Goal: Task Accomplishment & Management: Complete application form

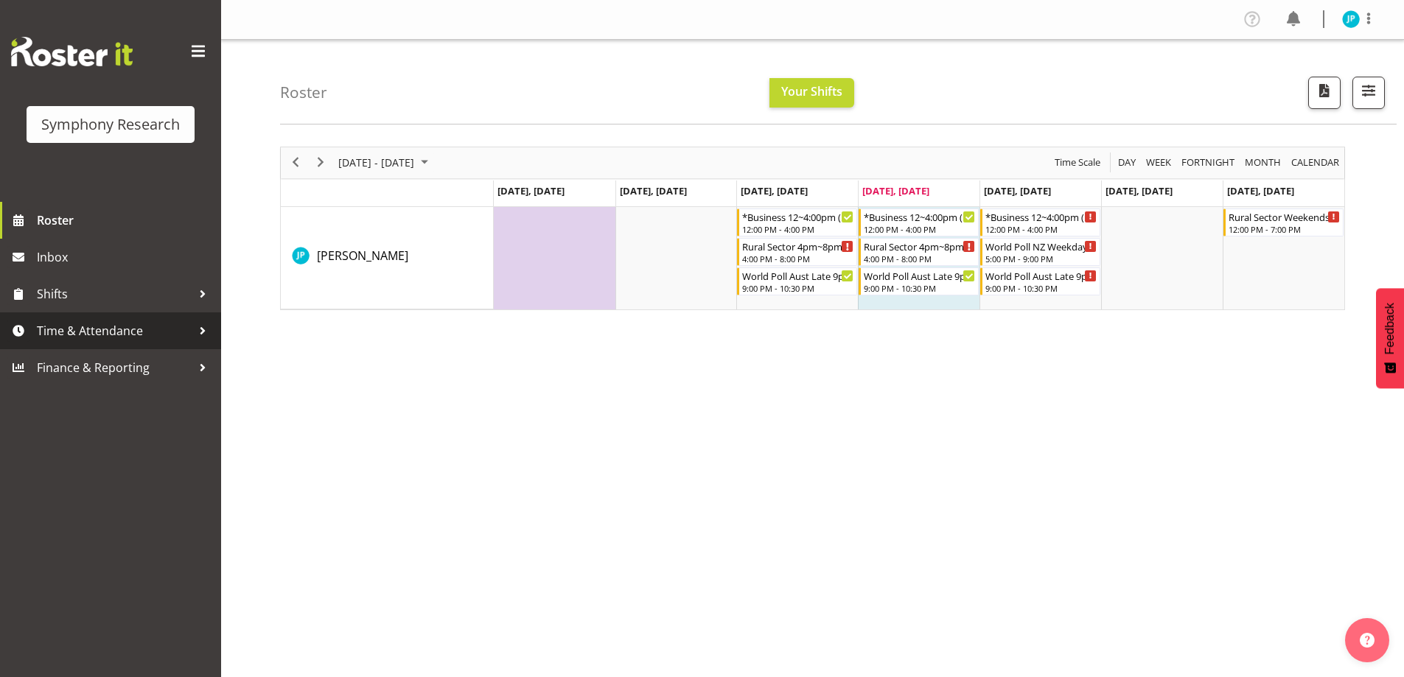
click at [144, 344] on link "Time & Attendance" at bounding box center [110, 330] width 221 height 37
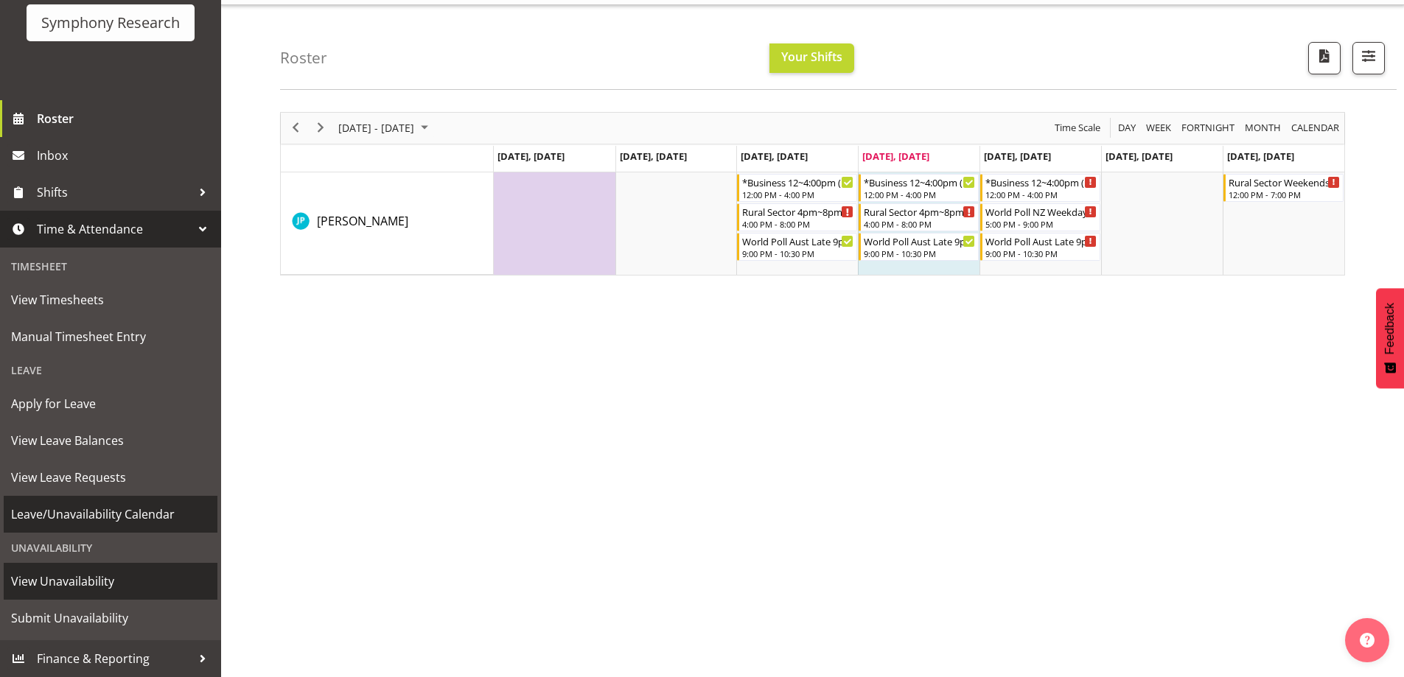
scroll to position [48, 0]
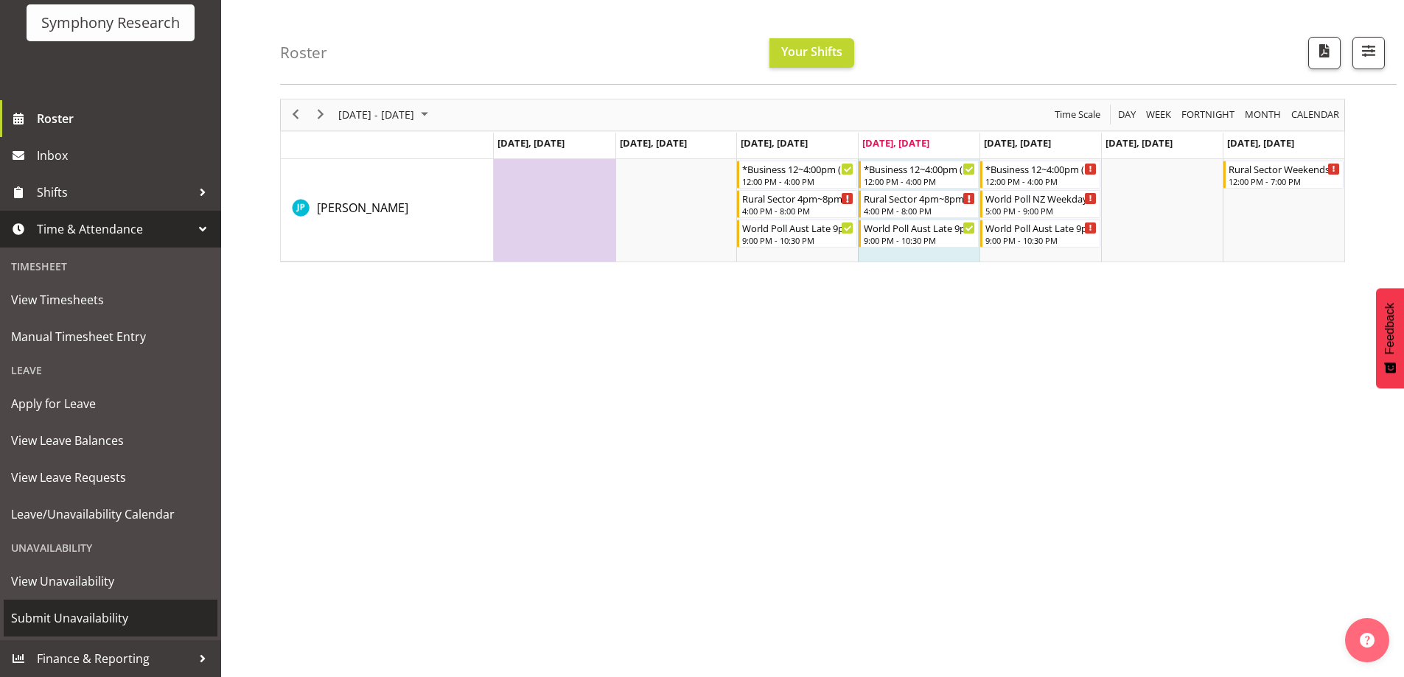
click at [120, 613] on span "Submit Unavailability" at bounding box center [110, 618] width 199 height 22
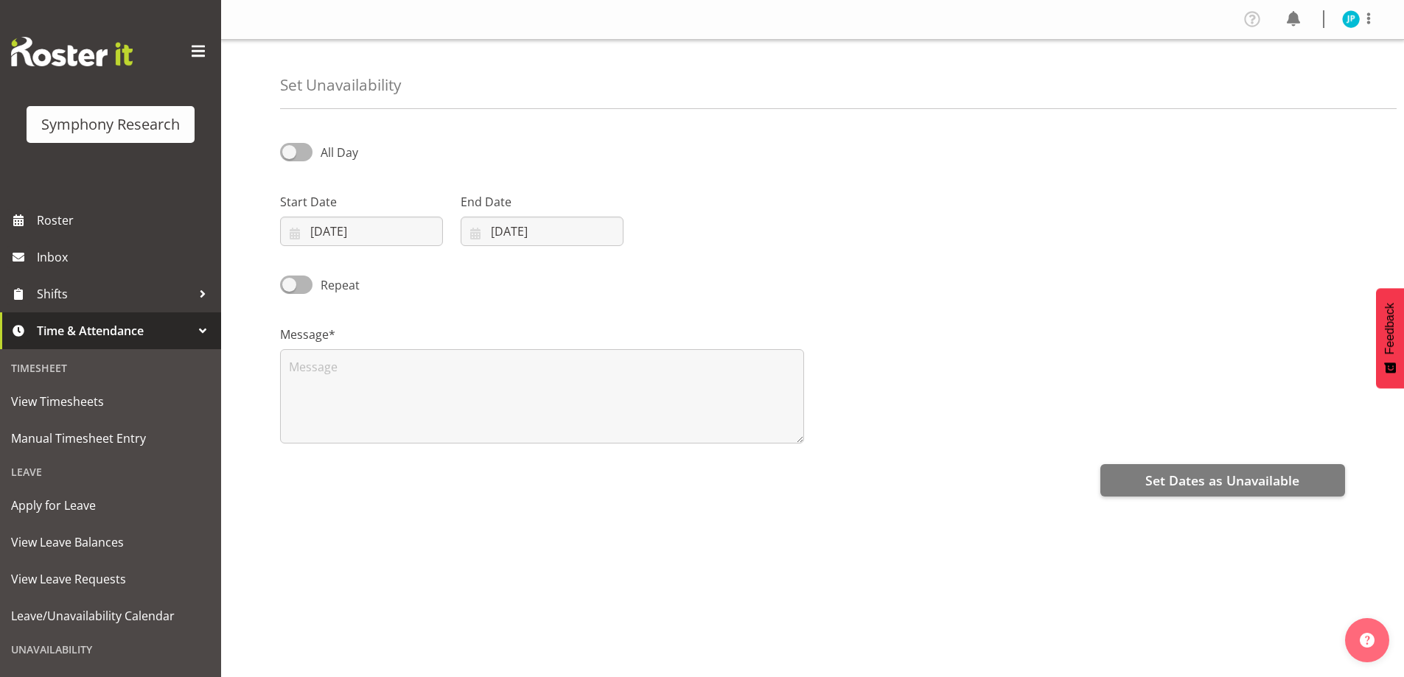
select select "8"
select select "2025"
click at [404, 235] on input "[DATE]" at bounding box center [361, 231] width 163 height 29
click at [482, 281] on span at bounding box center [487, 274] width 15 height 18
click at [314, 278] on span at bounding box center [308, 274] width 15 height 18
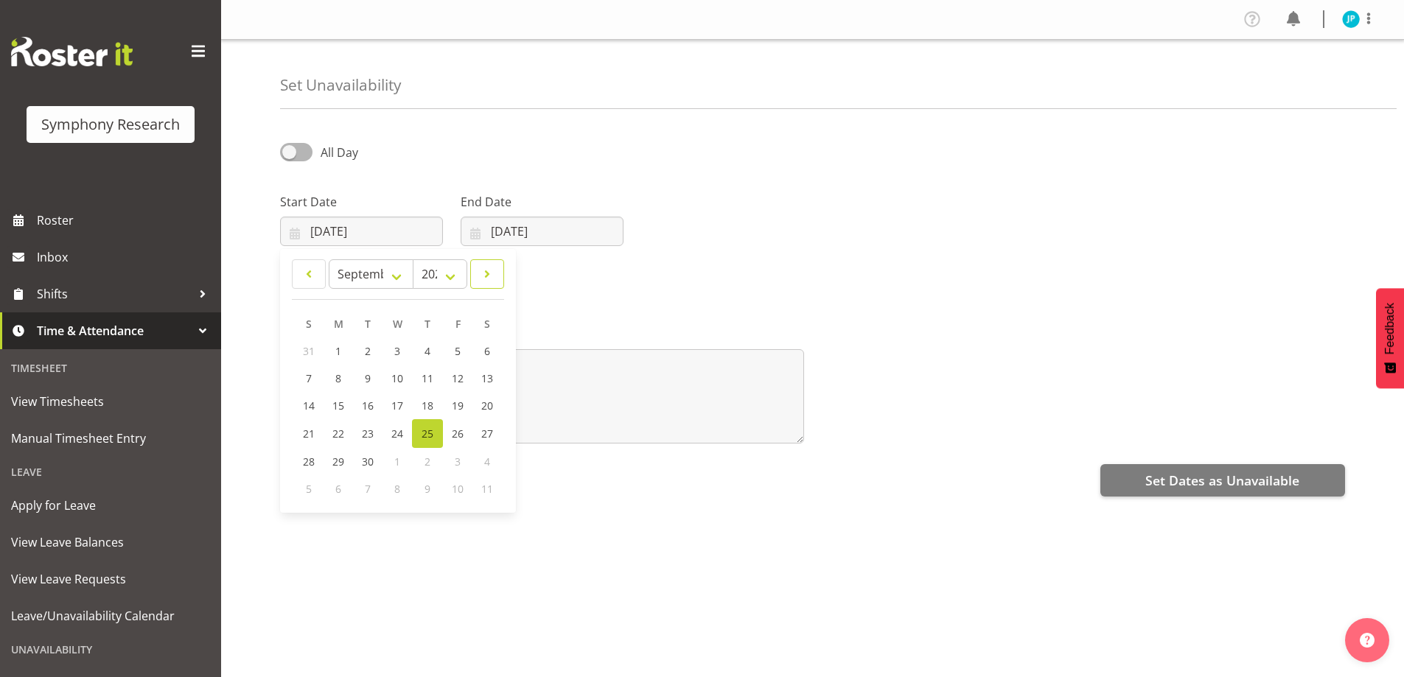
click at [485, 277] on span at bounding box center [487, 274] width 15 height 18
click at [321, 270] on link at bounding box center [309, 273] width 34 height 29
click at [493, 281] on span at bounding box center [487, 274] width 15 height 18
select select "9"
click at [401, 454] on span "29" at bounding box center [398, 460] width 12 height 14
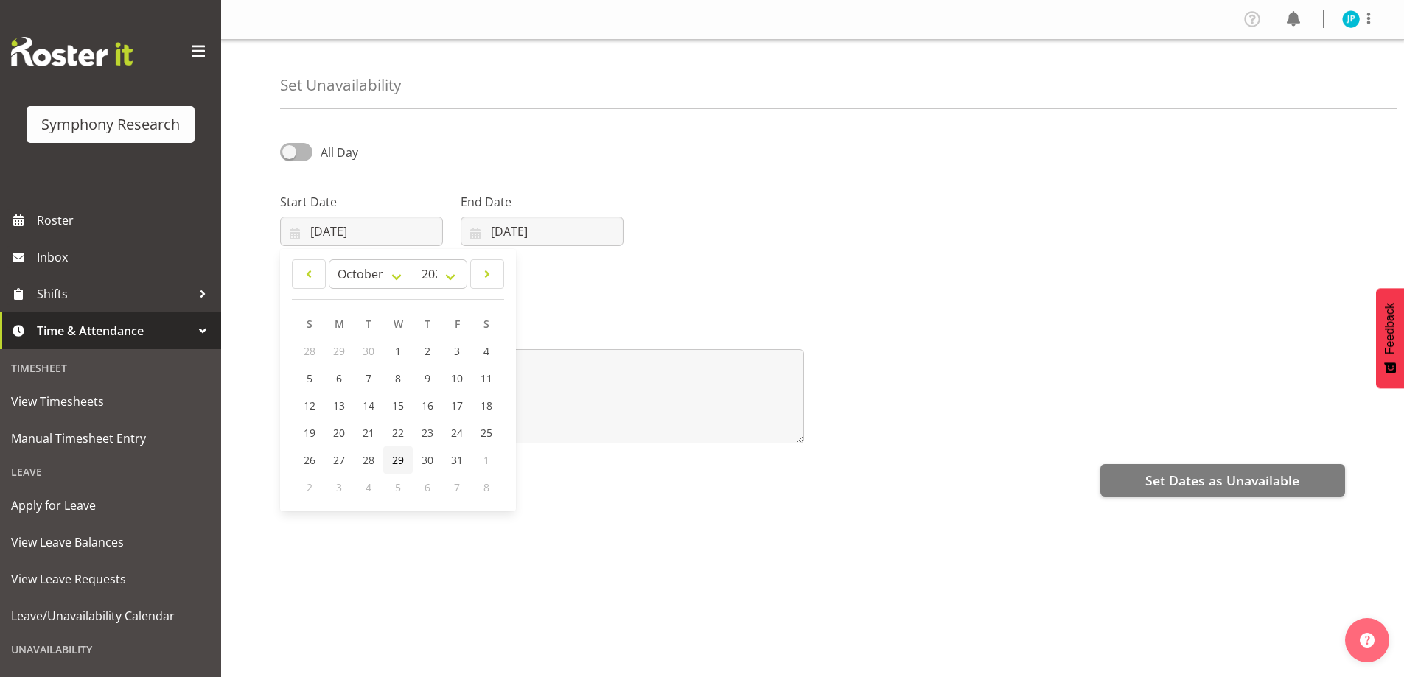
type input "29/10/2025"
click at [571, 240] on input "[DATE]" at bounding box center [542, 231] width 163 height 29
click at [664, 273] on span at bounding box center [666, 274] width 18 height 18
select select "9"
click at [584, 459] on span "29" at bounding box center [579, 460] width 12 height 14
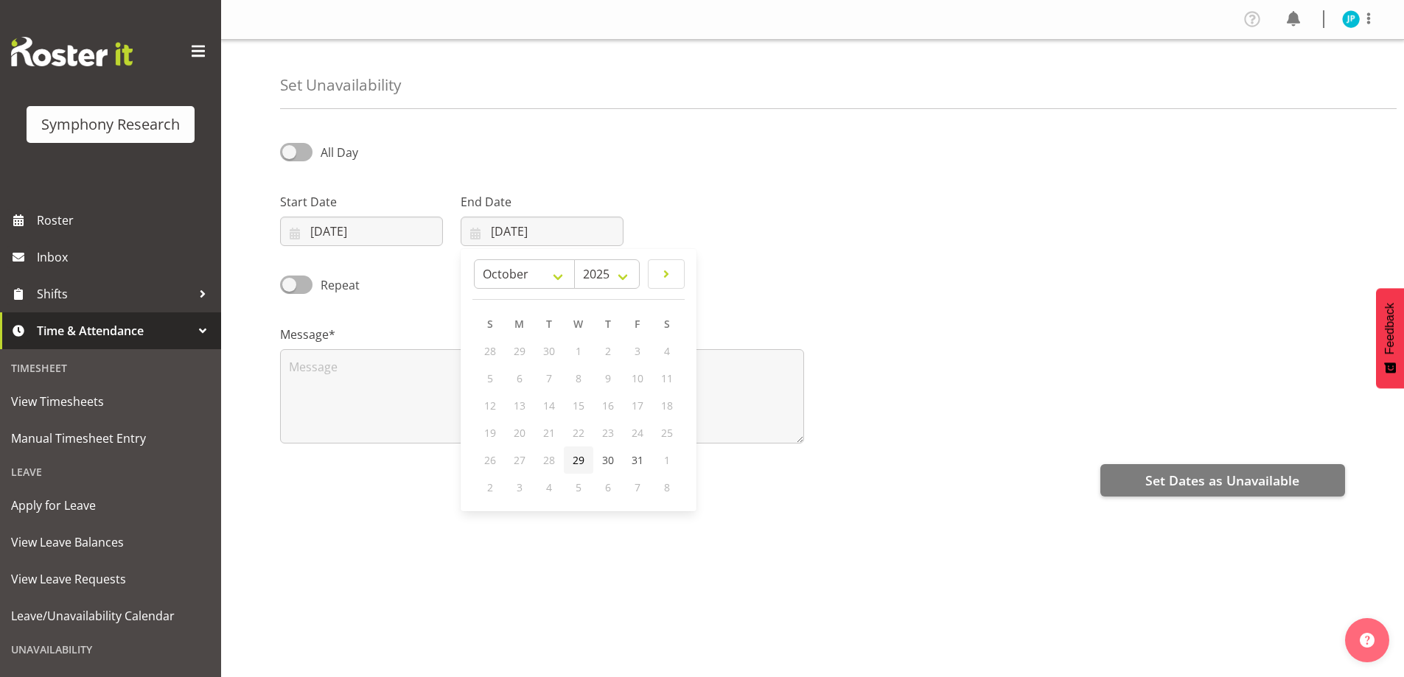
type input "29/10/2025"
click at [1177, 483] on span "Set Dates as Unavailable" at bounding box center [1222, 480] width 154 height 19
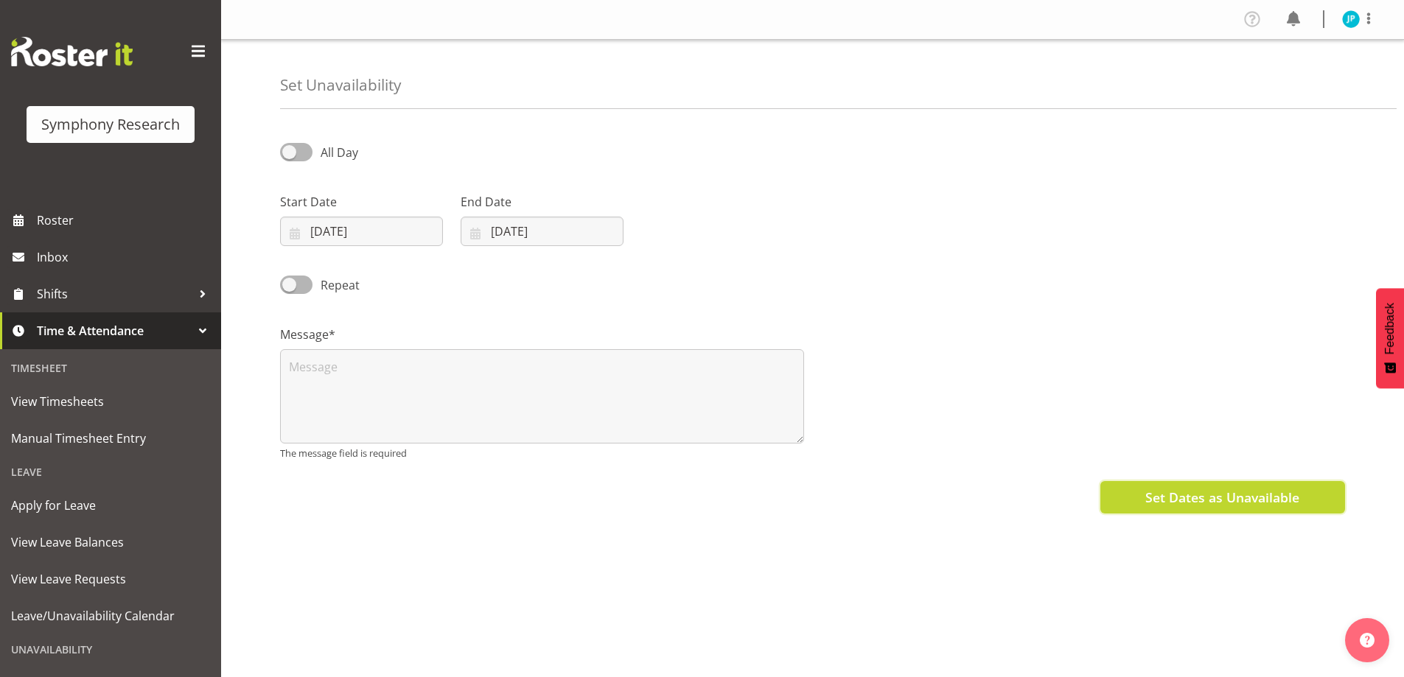
click at [1245, 497] on span "Set Dates as Unavailable" at bounding box center [1222, 497] width 154 height 19
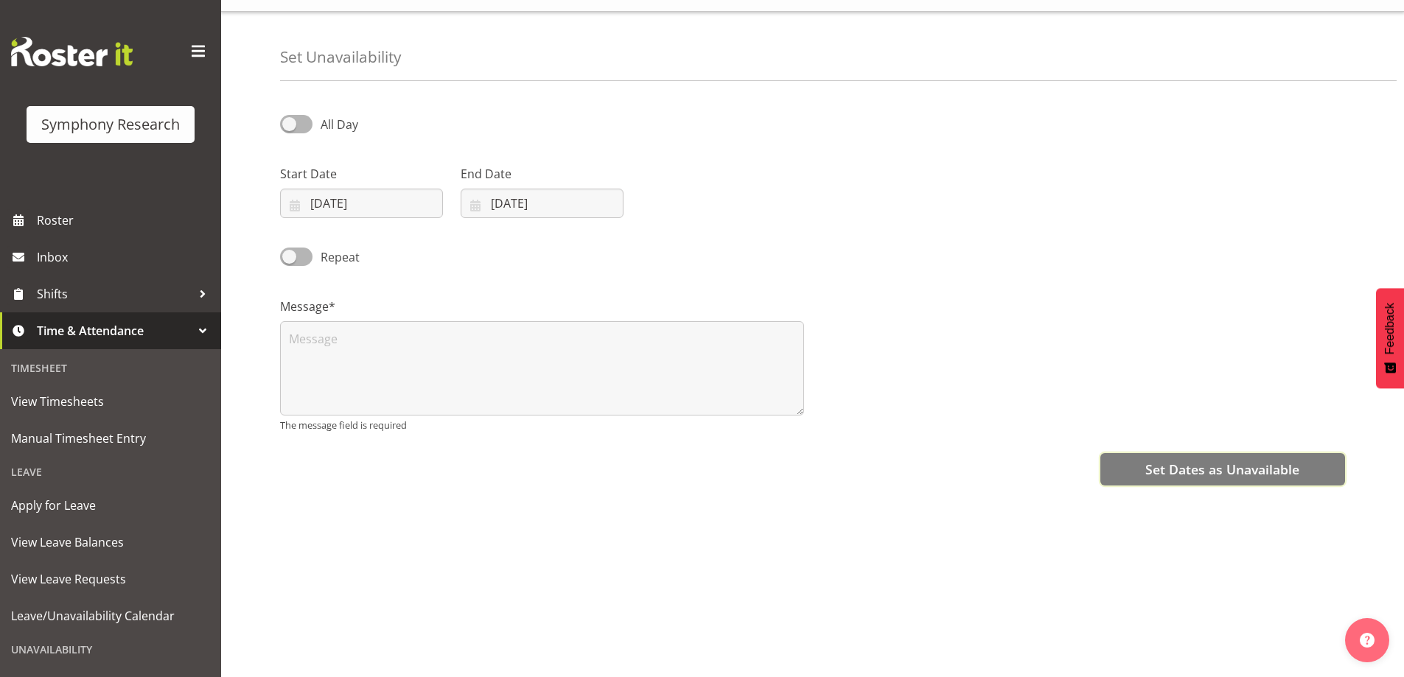
scroll to position [43, 0]
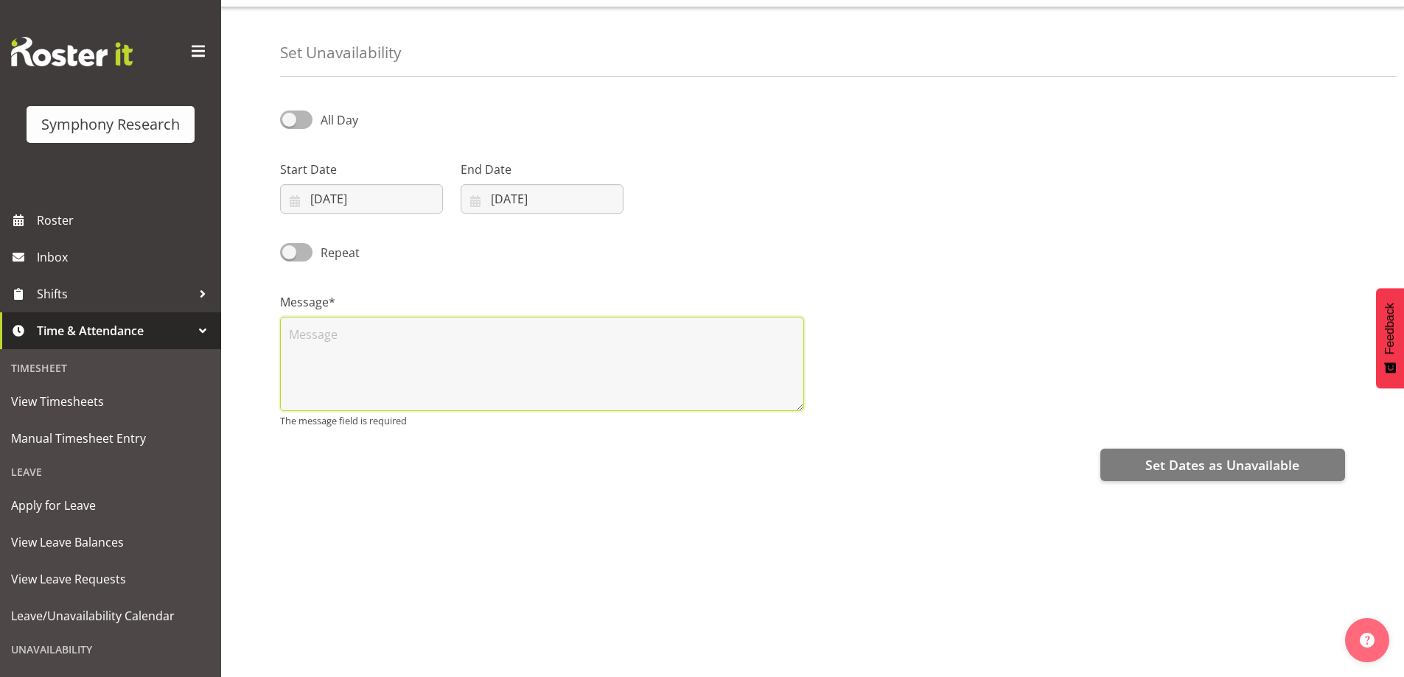
click at [564, 336] on textarea at bounding box center [542, 364] width 524 height 94
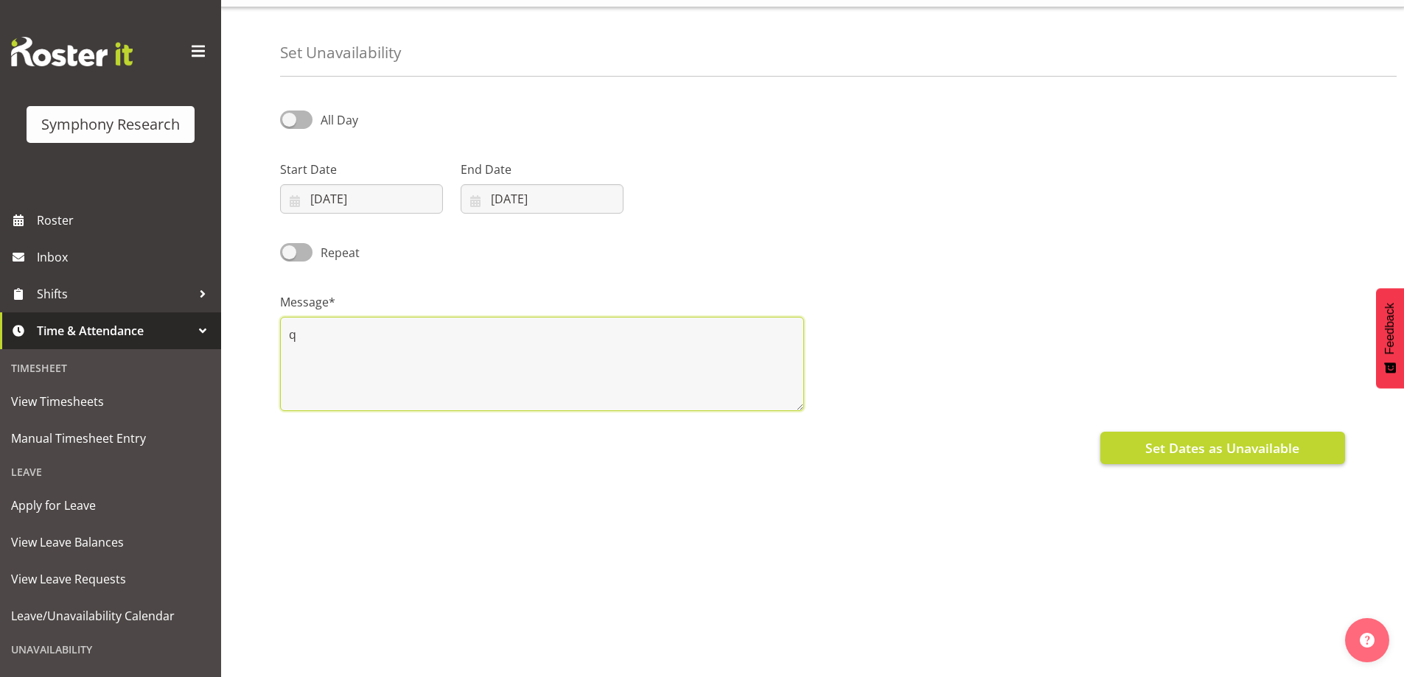
type textarea "q"
click at [1159, 438] on span "Set Dates as Unavailable" at bounding box center [1222, 447] width 154 height 19
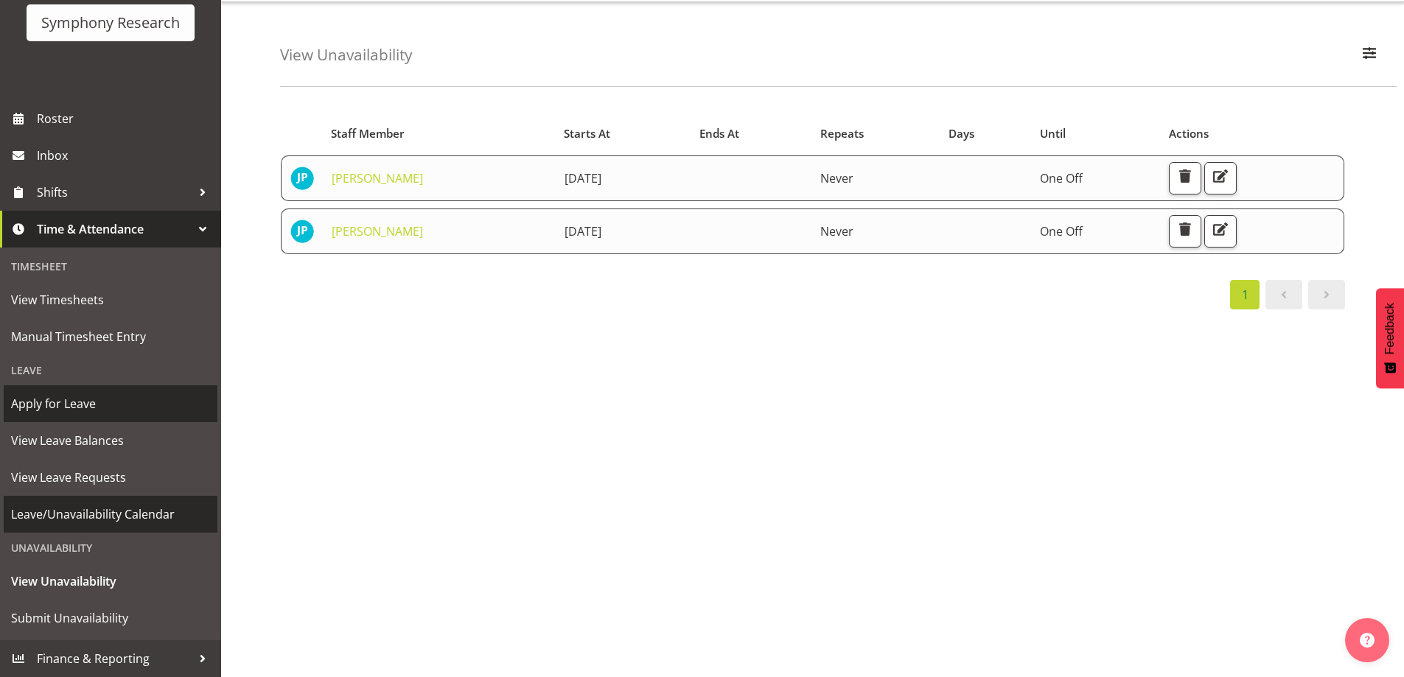
scroll to position [59, 0]
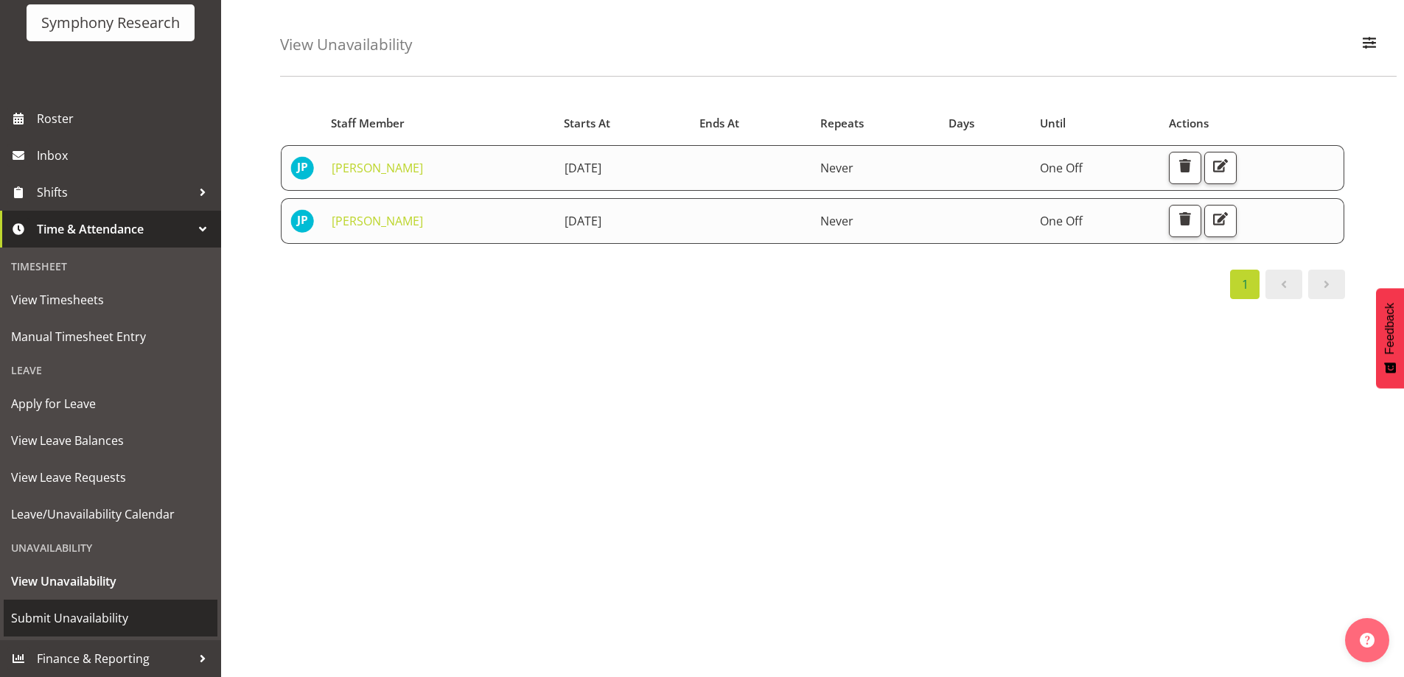
click at [105, 628] on span "Submit Unavailability" at bounding box center [110, 618] width 199 height 22
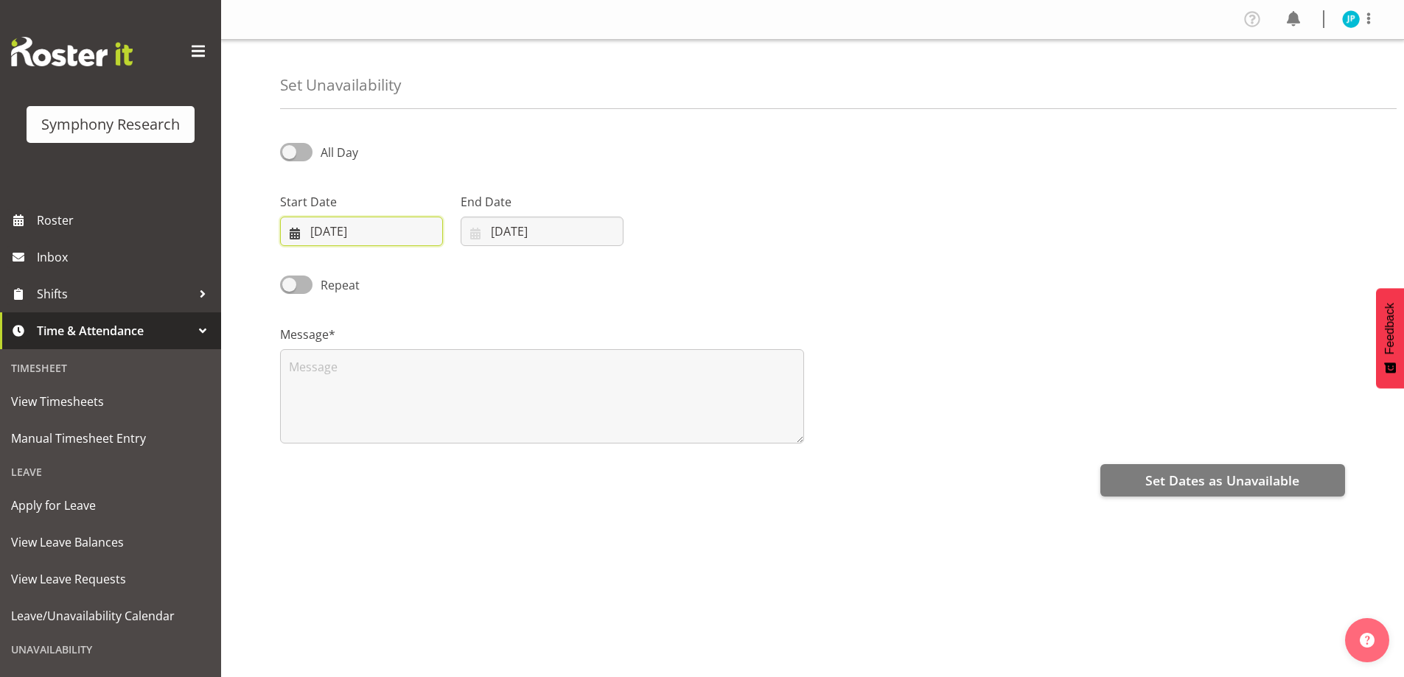
click at [409, 228] on input "[DATE]" at bounding box center [361, 231] width 163 height 29
click at [484, 282] on span at bounding box center [487, 274] width 15 height 18
select select "9"
click at [484, 352] on span "4" at bounding box center [486, 351] width 6 height 14
type input "[DATE]"
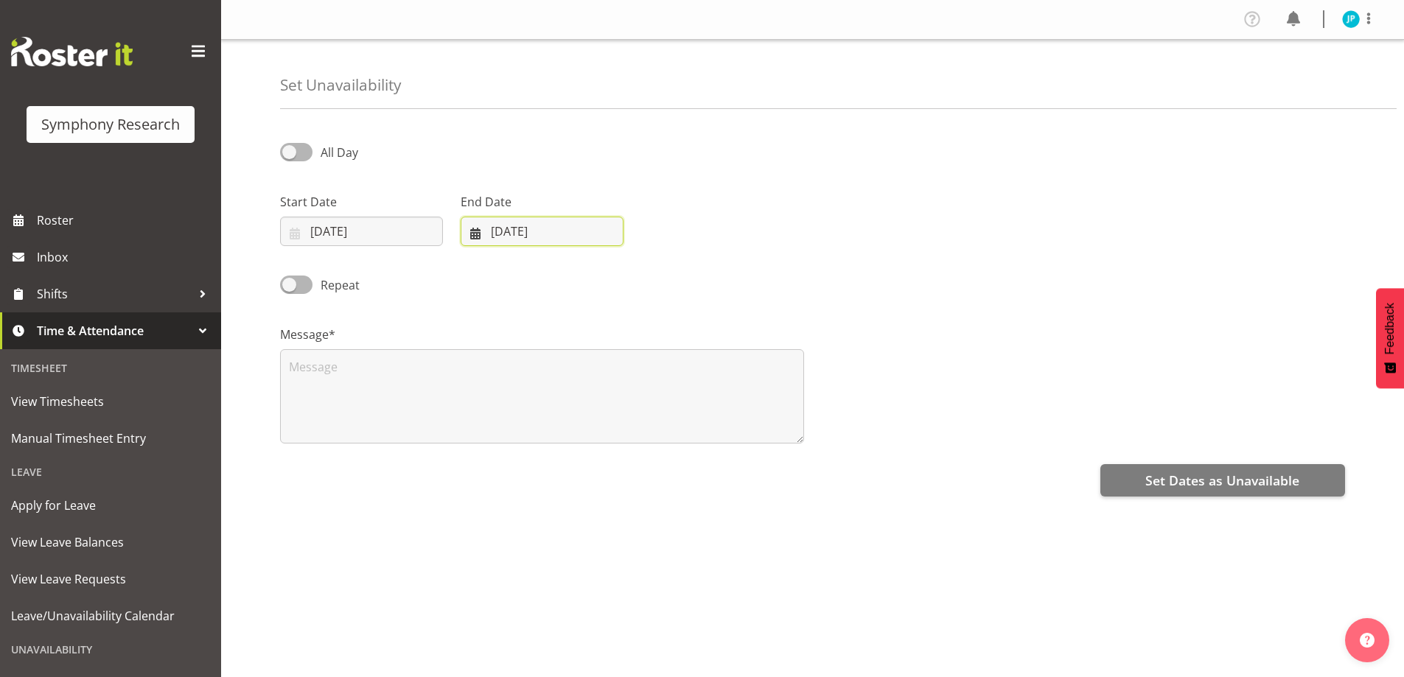
click at [529, 236] on input "[DATE]" at bounding box center [542, 231] width 163 height 29
click at [668, 273] on span at bounding box center [666, 274] width 18 height 18
select select "9"
click at [667, 352] on span "4" at bounding box center [667, 351] width 6 height 14
type input "[DATE]"
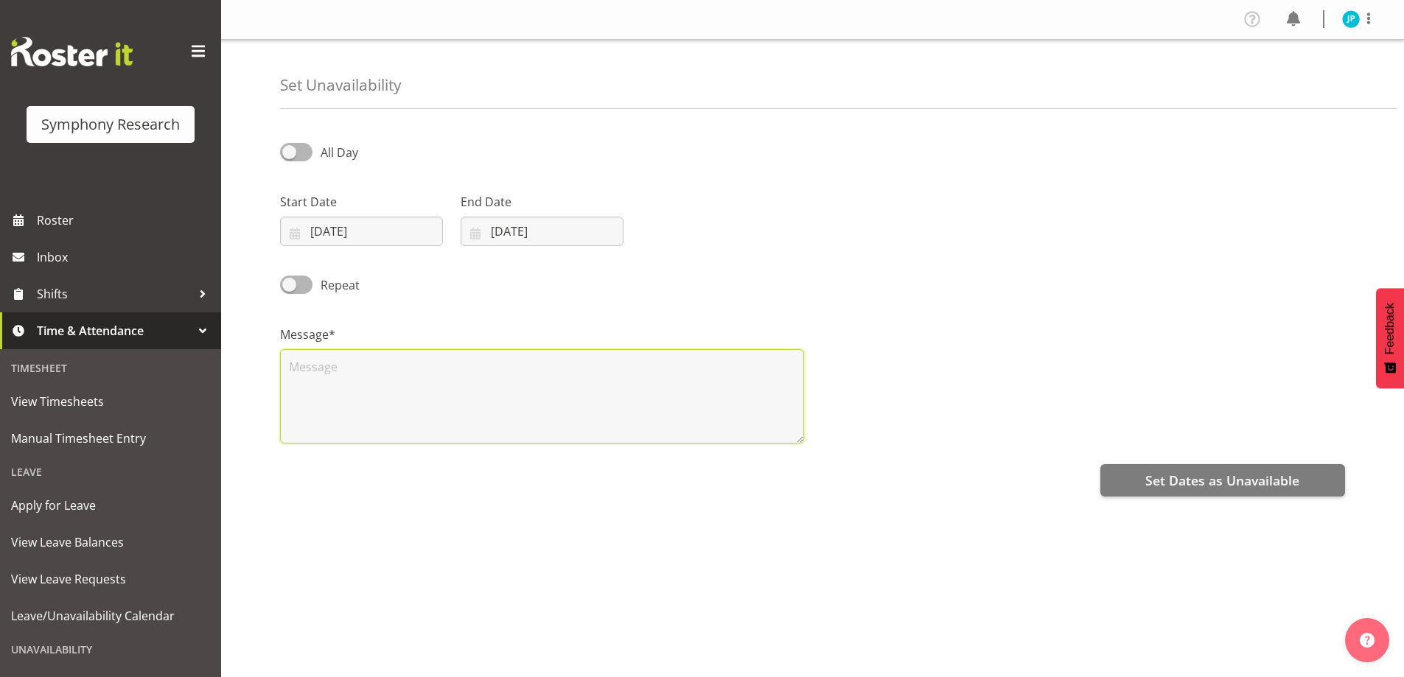
click at [427, 371] on textarea at bounding box center [542, 396] width 524 height 94
type textarea "q"
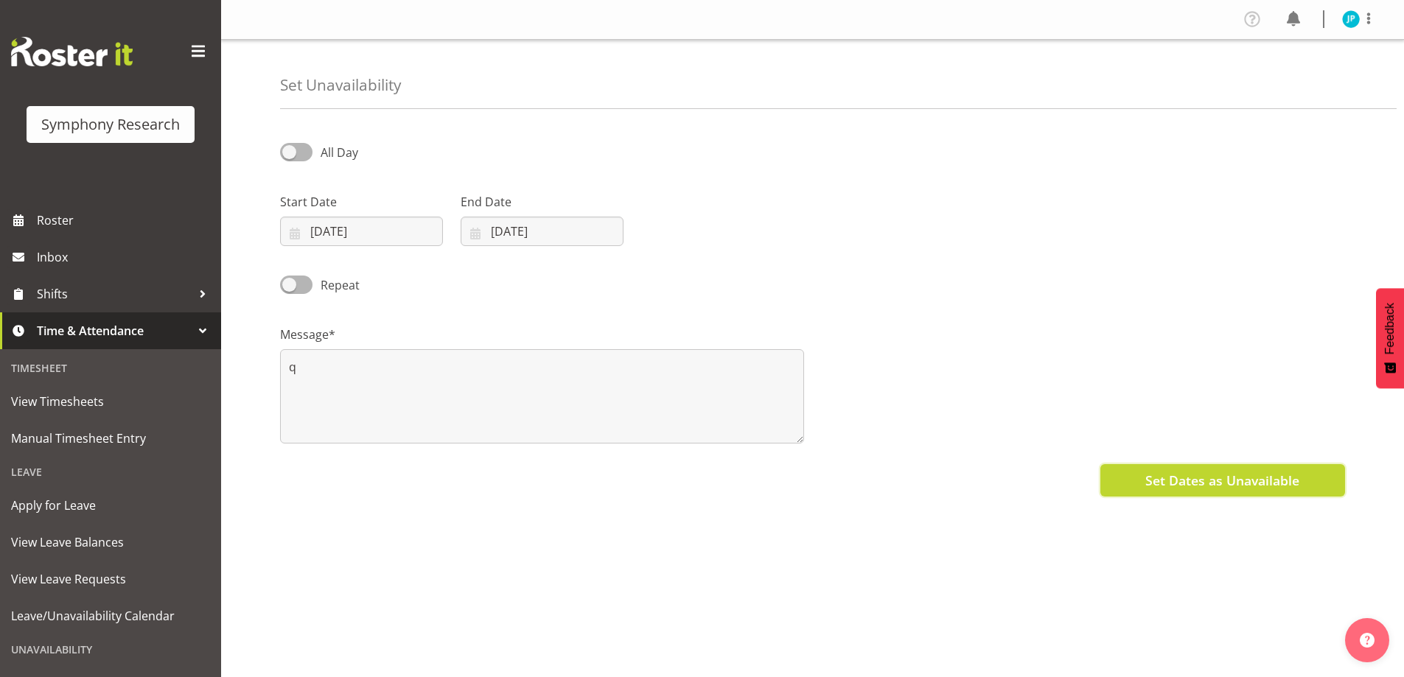
click at [1214, 472] on span "Set Dates as Unavailable" at bounding box center [1222, 480] width 154 height 19
